Goal: Information Seeking & Learning: Understand process/instructions

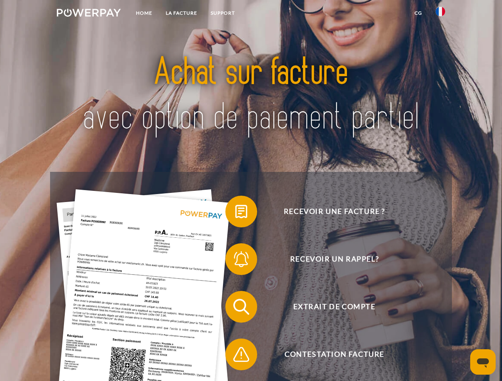
click at [89, 14] on img at bounding box center [89, 13] width 64 height 8
click at [440, 14] on img at bounding box center [440, 12] width 10 height 10
click at [418, 13] on link "CG" at bounding box center [417, 13] width 21 height 14
click at [235, 213] on span at bounding box center [229, 212] width 40 height 40
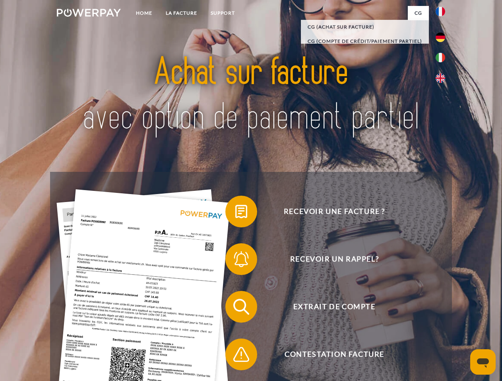
click at [235, 261] on span at bounding box center [229, 259] width 40 height 40
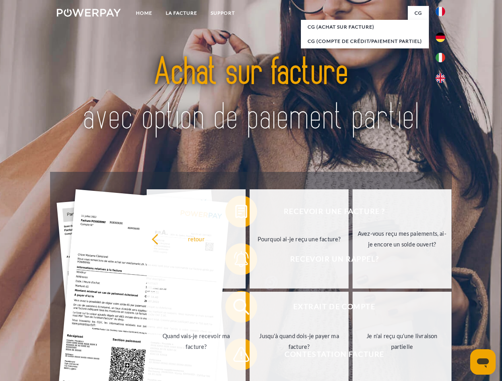
click at [249, 309] on link "Jusqu'à quand dois-je payer ma facture?" at bounding box center [298, 341] width 99 height 99
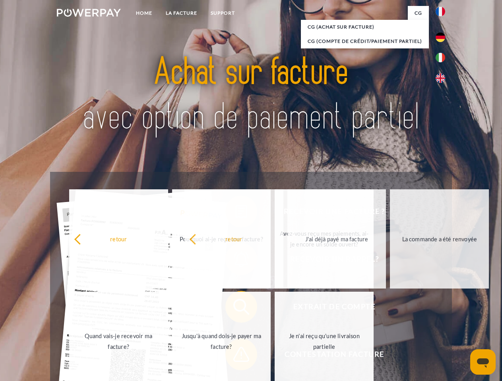
click at [235, 356] on span at bounding box center [229, 355] width 40 height 40
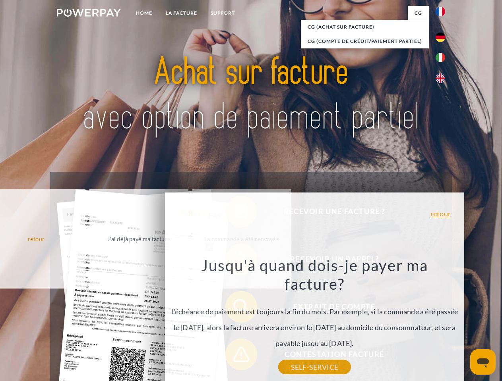
click at [483, 362] on icon "Ouvrir la fenêtre de messagerie" at bounding box center [483, 364] width 12 height 10
